Goal: Task Accomplishment & Management: Manage account settings

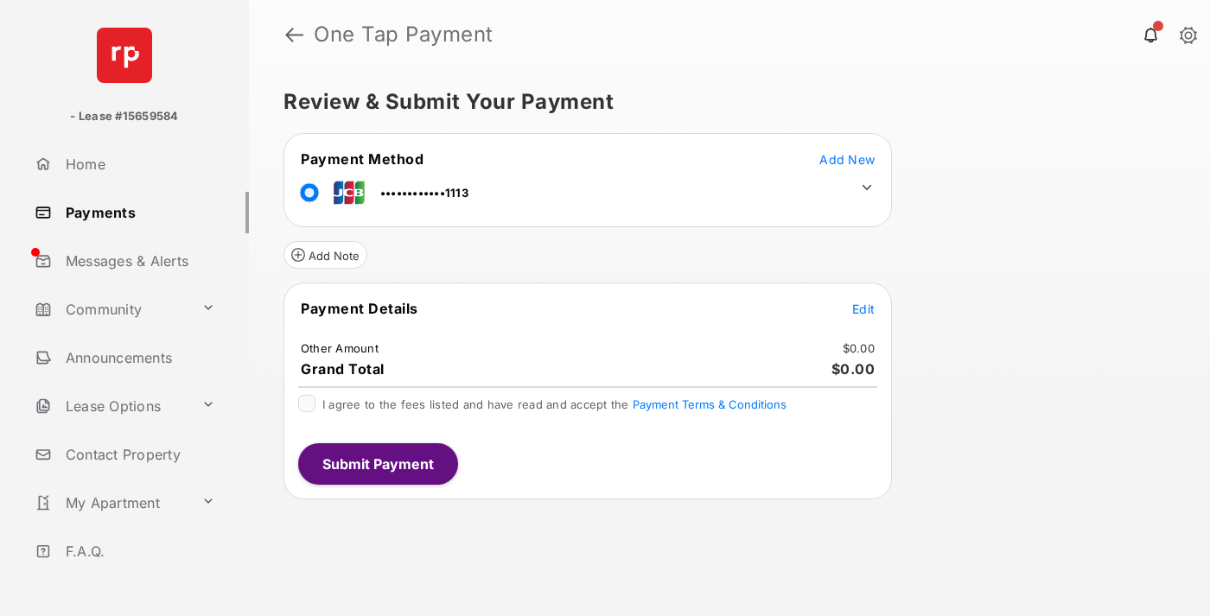
click at [864, 309] on span "Edit" at bounding box center [863, 309] width 22 height 15
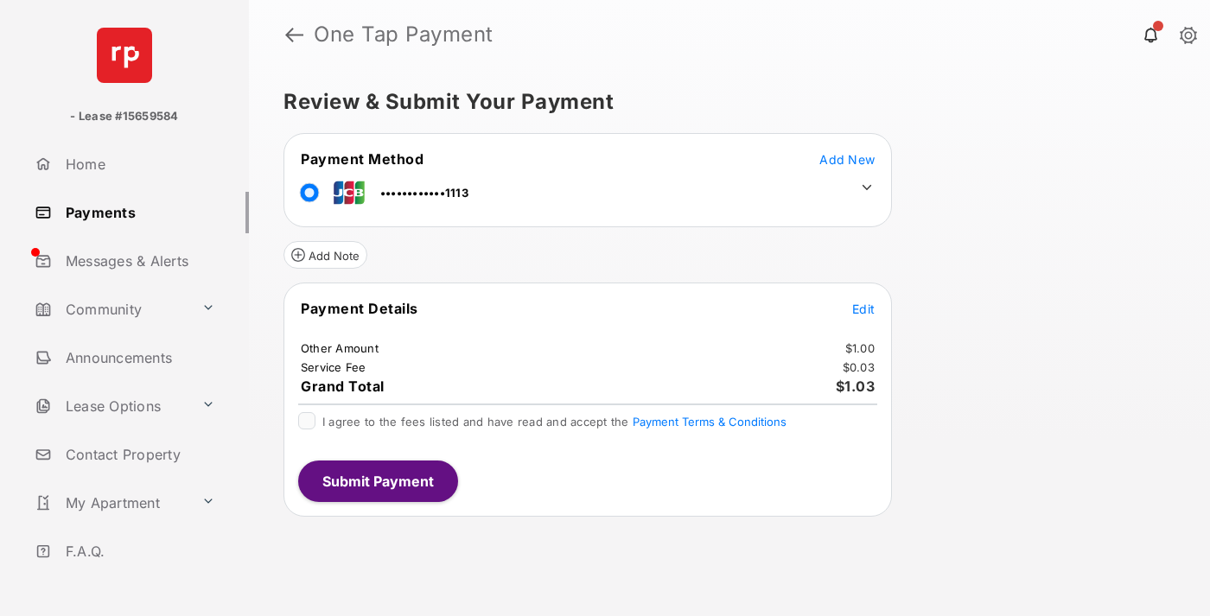
click at [867, 188] on icon at bounding box center [867, 188] width 16 height 16
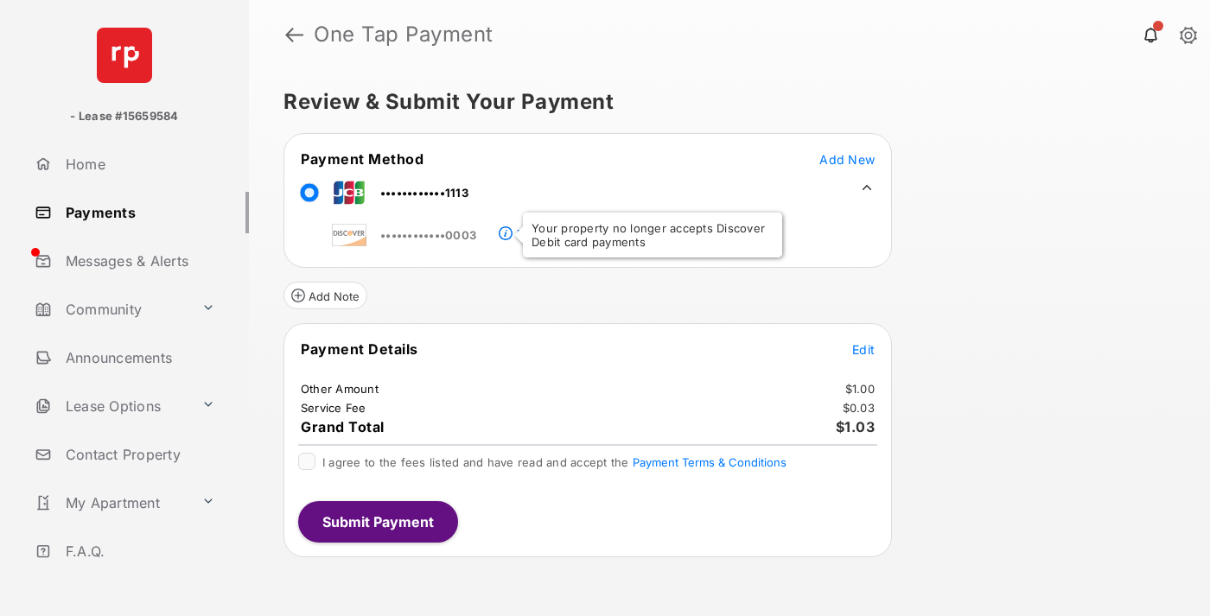
click at [135, 212] on link "Payments" at bounding box center [138, 213] width 221 height 42
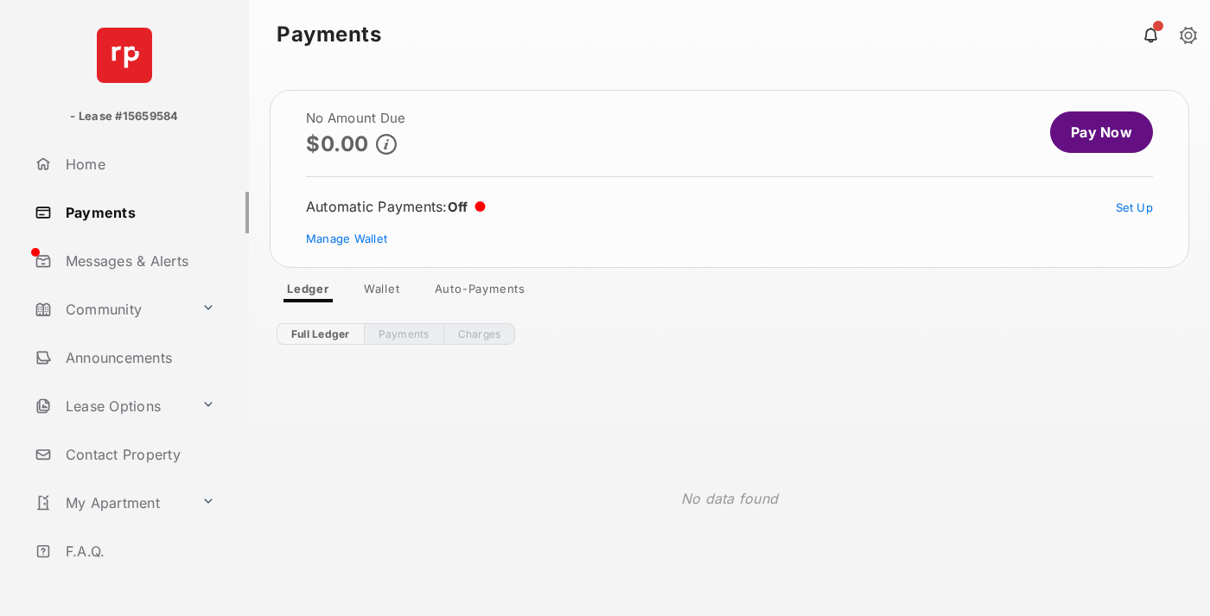
click at [347, 239] on link "Manage Wallet" at bounding box center [346, 239] width 81 height 14
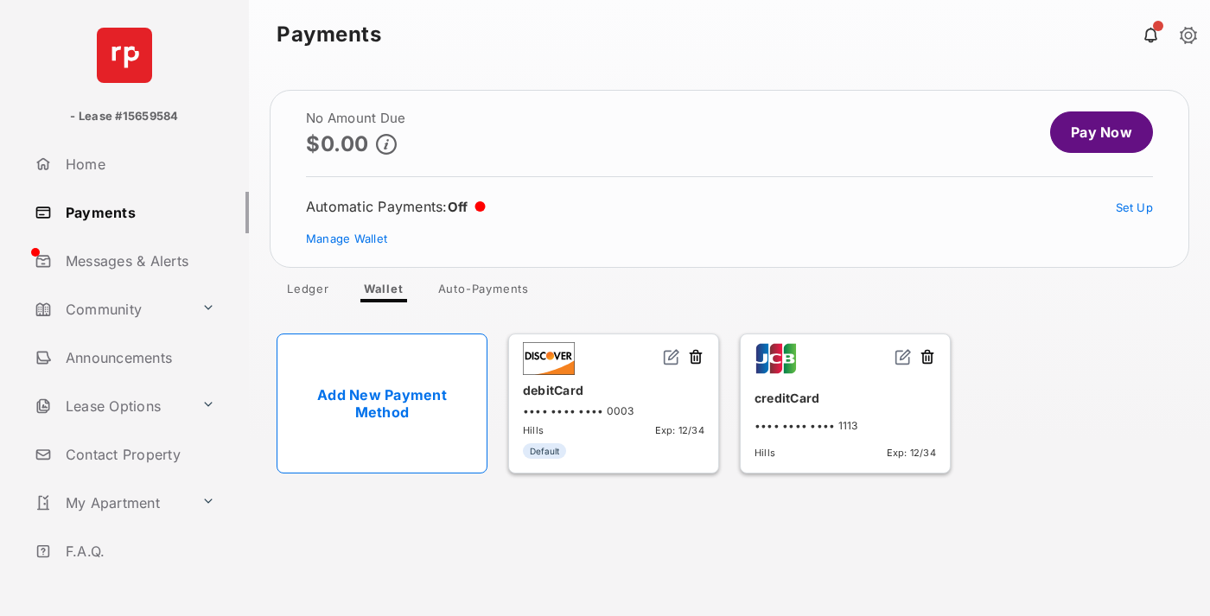
click at [904, 358] on img at bounding box center [903, 356] width 17 height 17
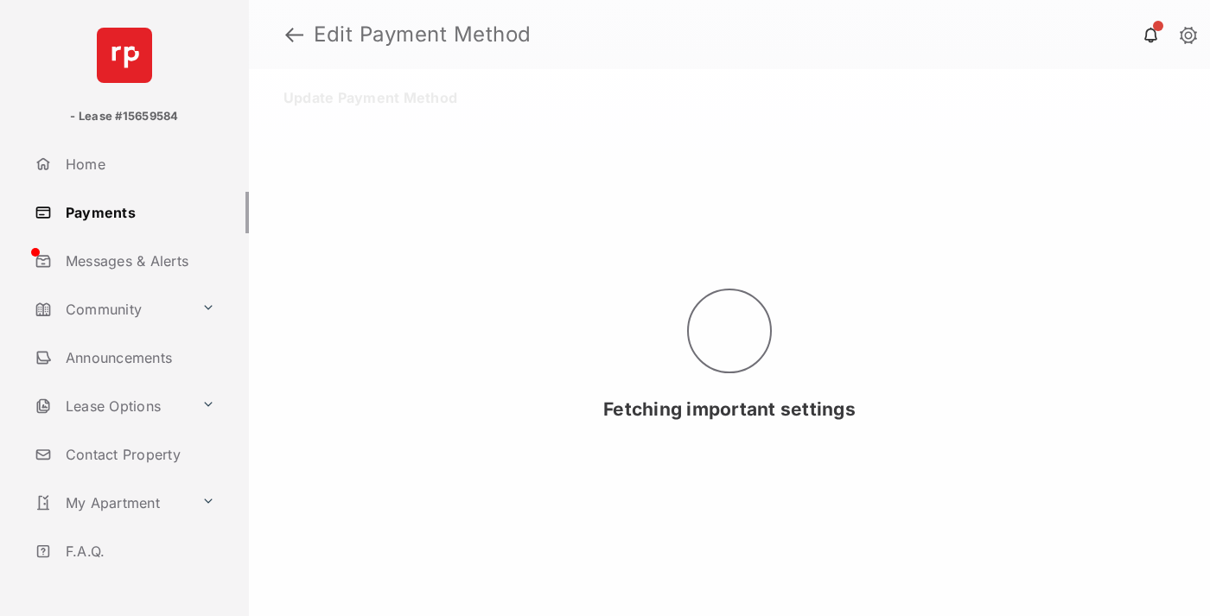
select select "**"
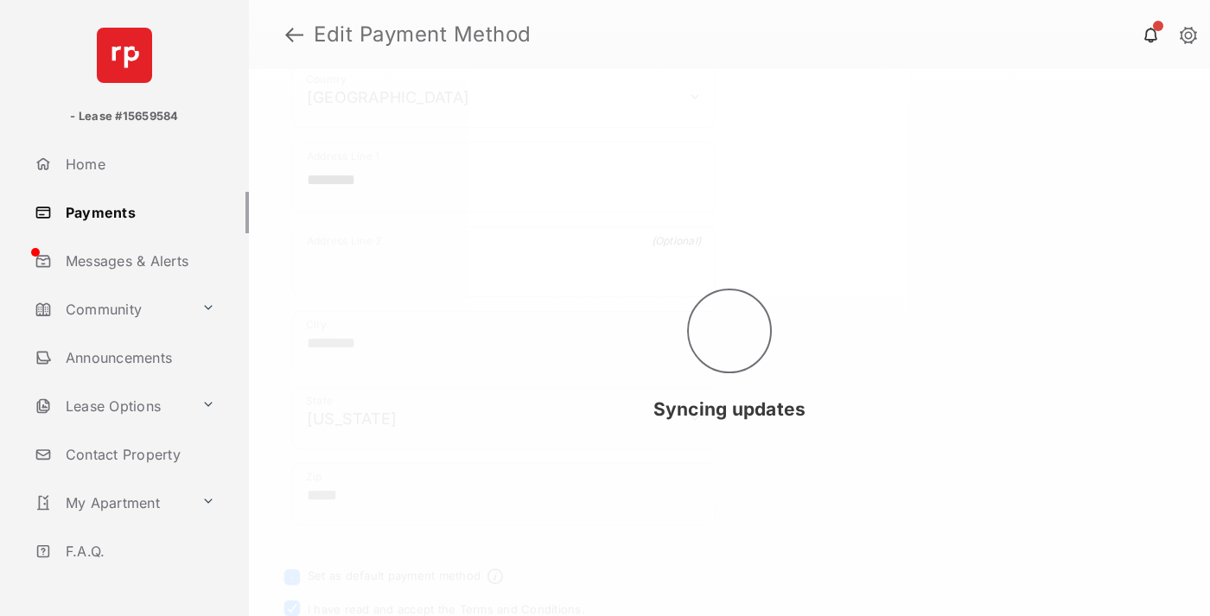
scroll to position [878, 0]
